Goal: Transaction & Acquisition: Purchase product/service

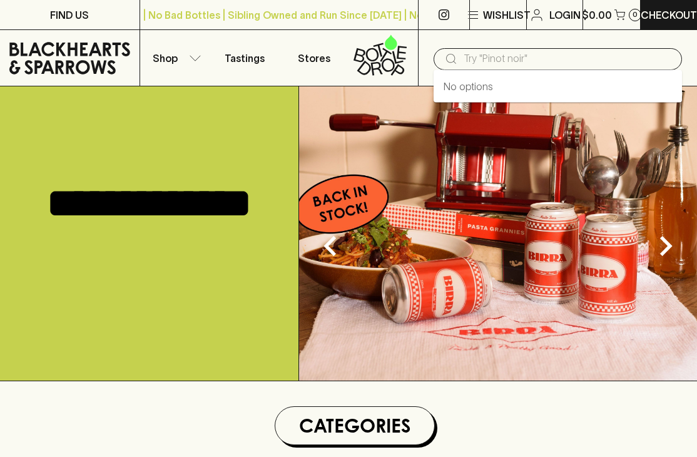
click at [481, 51] on input "text" at bounding box center [568, 59] width 208 height 20
type input "h"
type input "coriole"
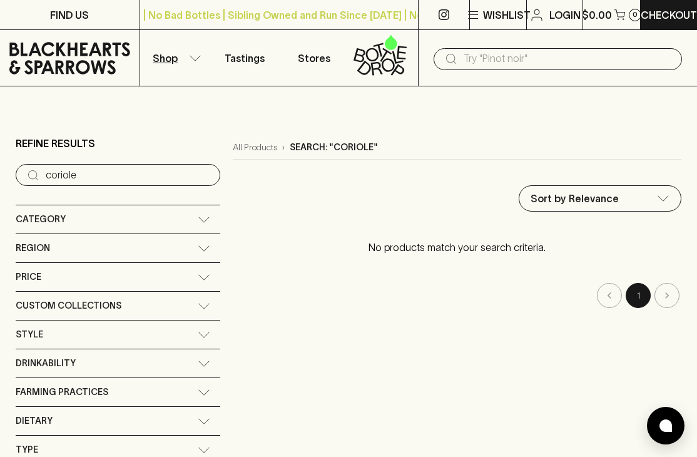
click at [76, 181] on input "coriole" at bounding box center [128, 175] width 165 height 20
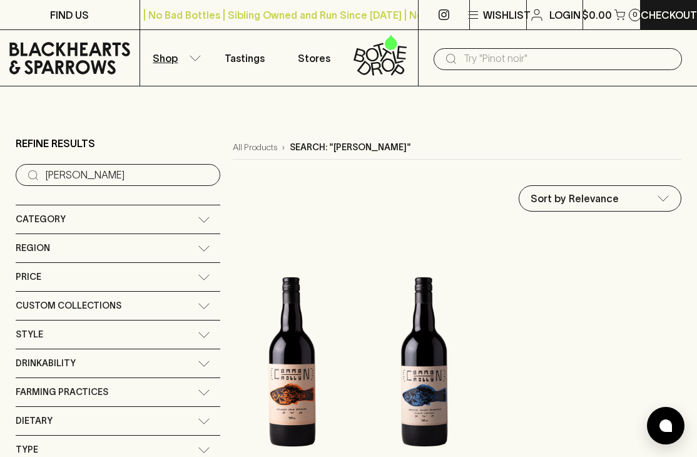
type input "[PERSON_NAME]"
click at [62, 244] on div "Region" at bounding box center [107, 248] width 182 height 16
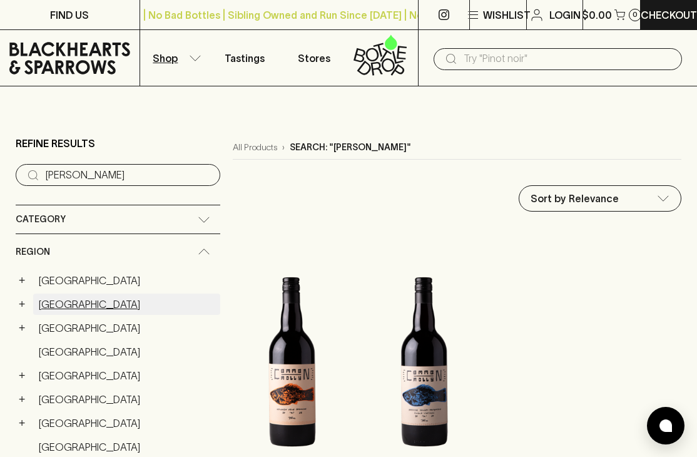
scroll to position [9, 0]
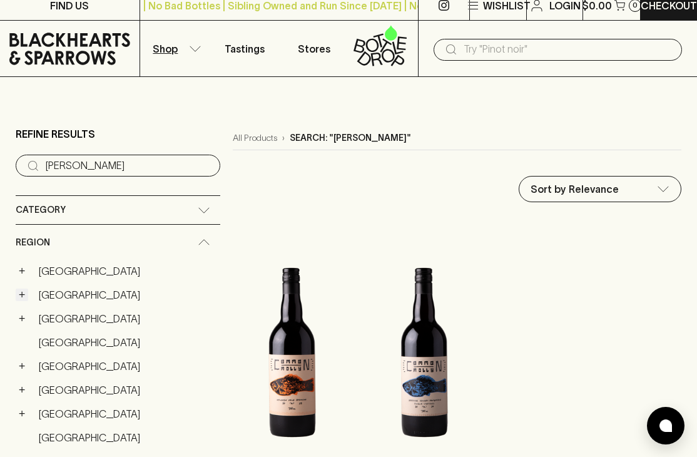
click at [23, 292] on button "+" at bounding box center [22, 295] width 13 height 13
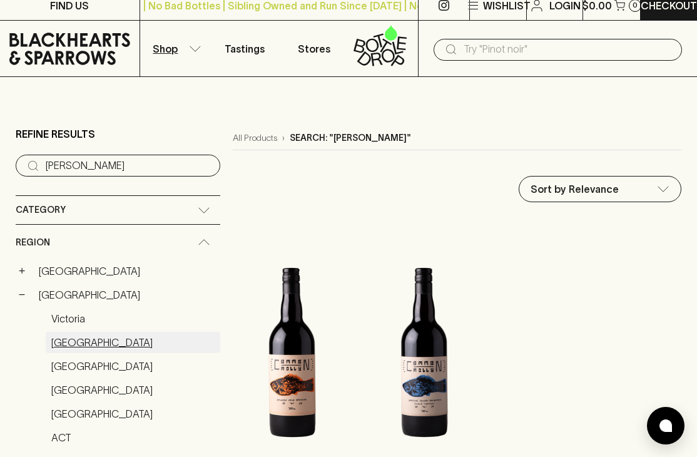
click at [59, 344] on link "[GEOGRAPHIC_DATA]" at bounding box center [133, 342] width 175 height 21
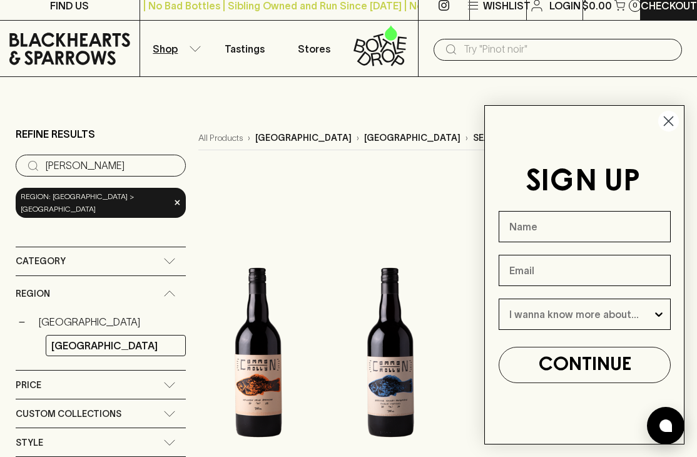
click at [93, 160] on input "[PERSON_NAME]" at bounding box center [111, 166] width 130 height 20
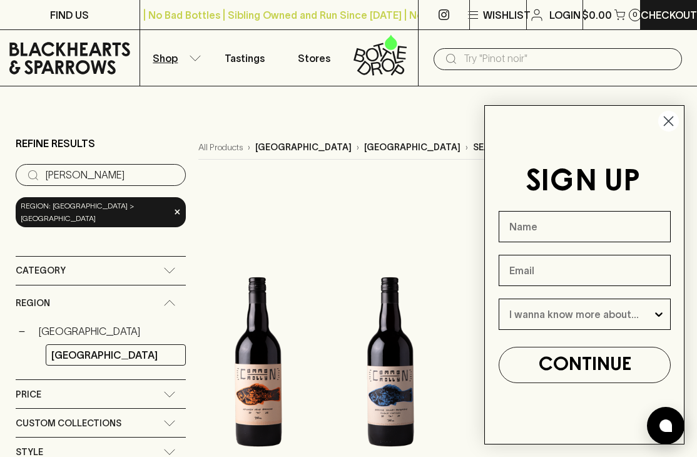
click at [152, 173] on input "[PERSON_NAME]" at bounding box center [111, 175] width 130 height 20
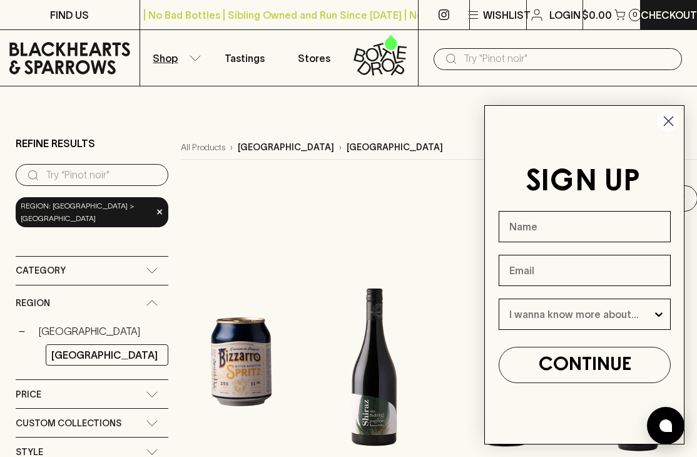
click at [672, 125] on icon "Close dialog" at bounding box center [669, 121] width 9 height 9
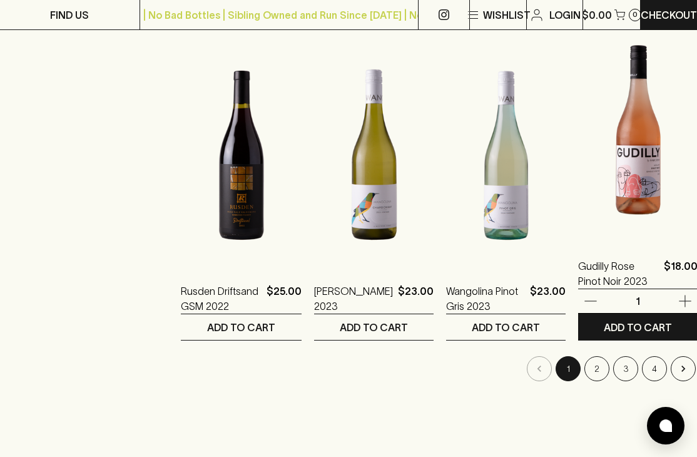
scroll to position [1538, 0]
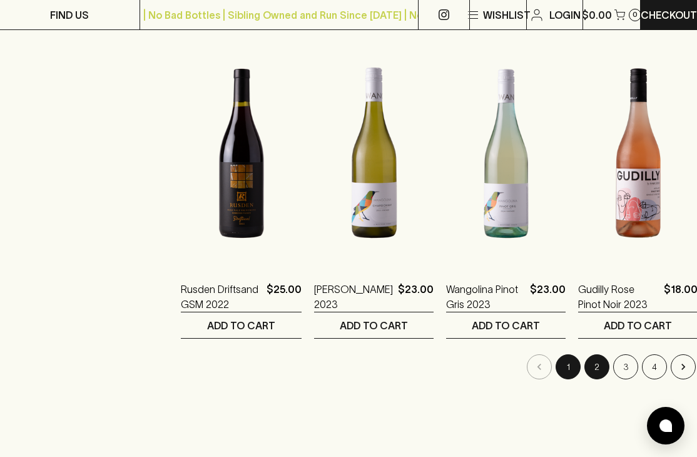
click at [585, 369] on button "2" at bounding box center [597, 366] width 25 height 25
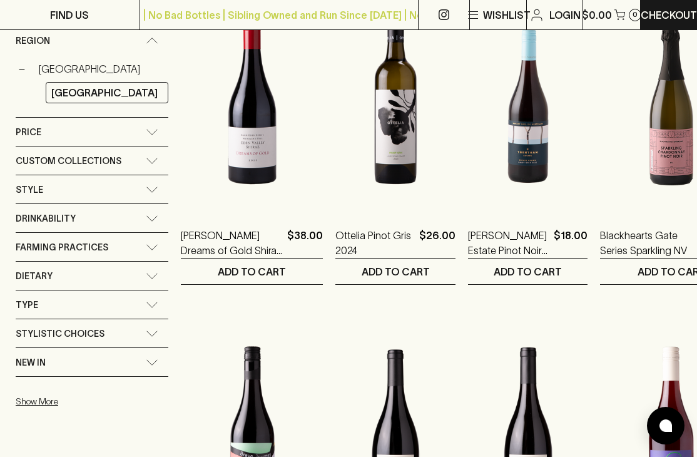
scroll to position [272, 0]
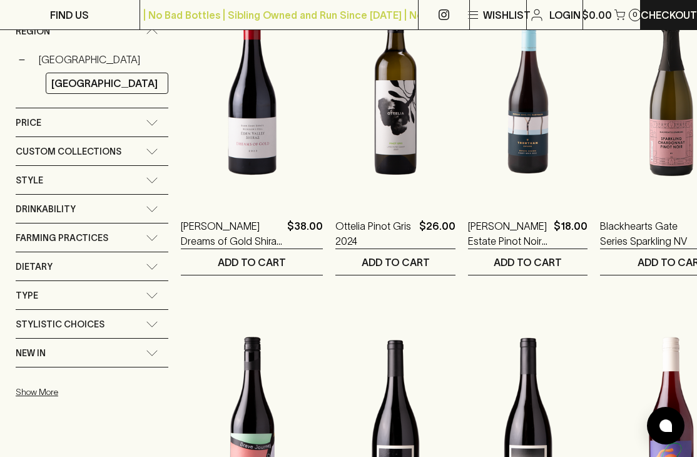
click at [160, 312] on div "Stylistic Choices" at bounding box center [92, 324] width 153 height 28
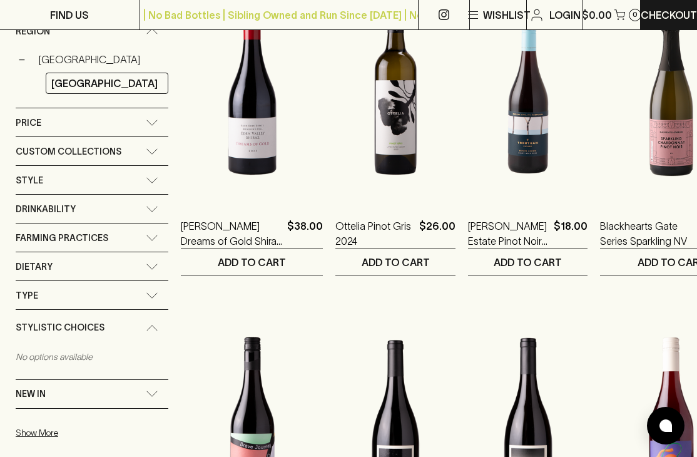
click at [160, 316] on div "Stylistic Choices" at bounding box center [92, 328] width 153 height 36
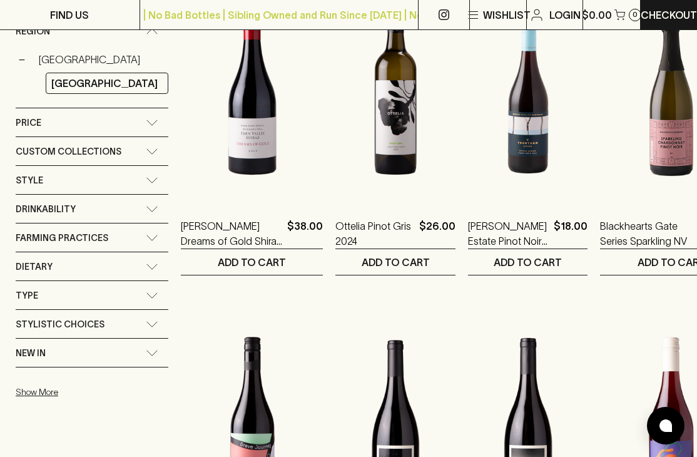
click at [150, 287] on div "Type" at bounding box center [92, 295] width 153 height 28
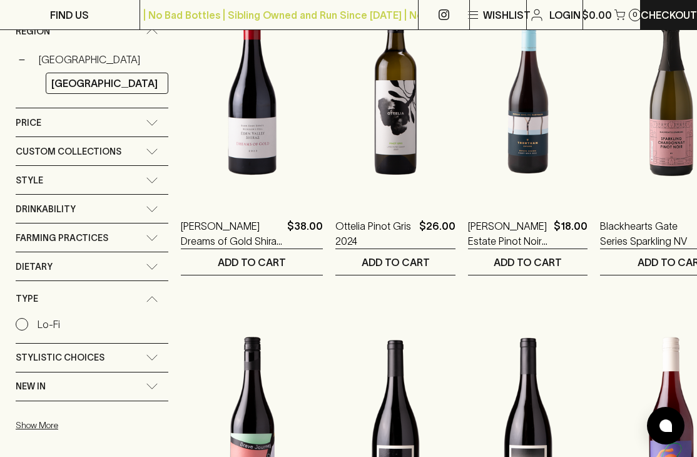
click at [150, 287] on div "Type" at bounding box center [92, 299] width 153 height 36
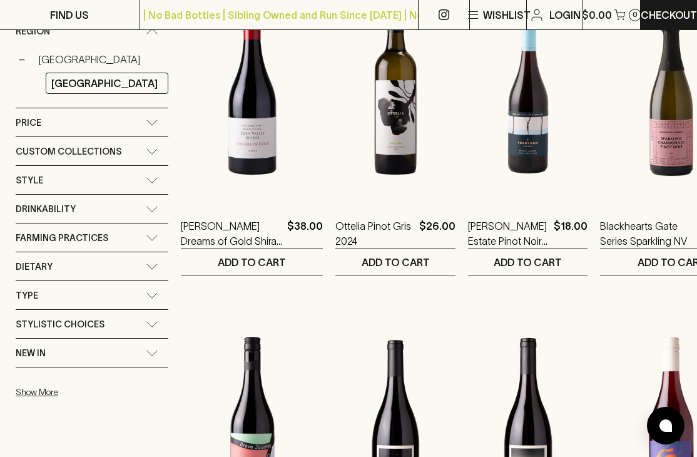
click at [145, 177] on div "Style" at bounding box center [81, 181] width 130 height 16
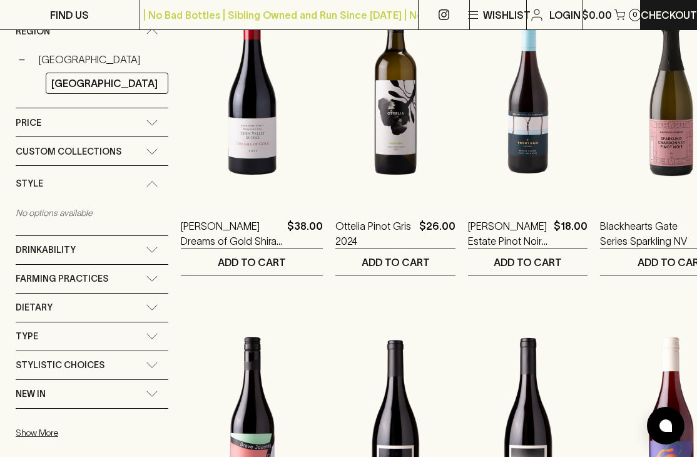
click at [145, 177] on div "Style" at bounding box center [81, 184] width 130 height 16
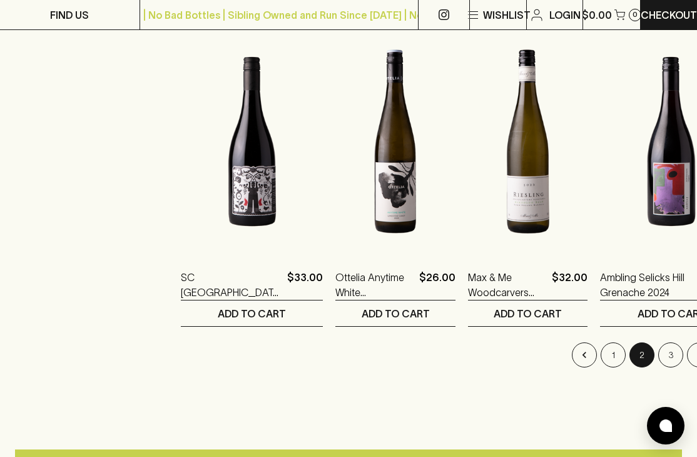
scroll to position [1552, 0]
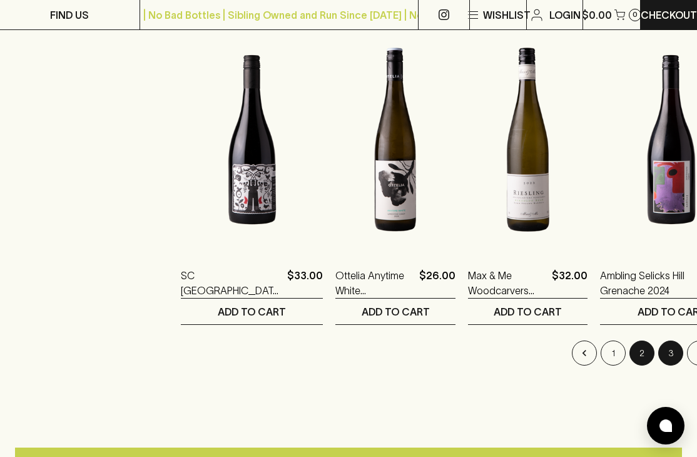
click at [659, 347] on button "3" at bounding box center [671, 353] width 25 height 25
